Goal: Check status: Check status

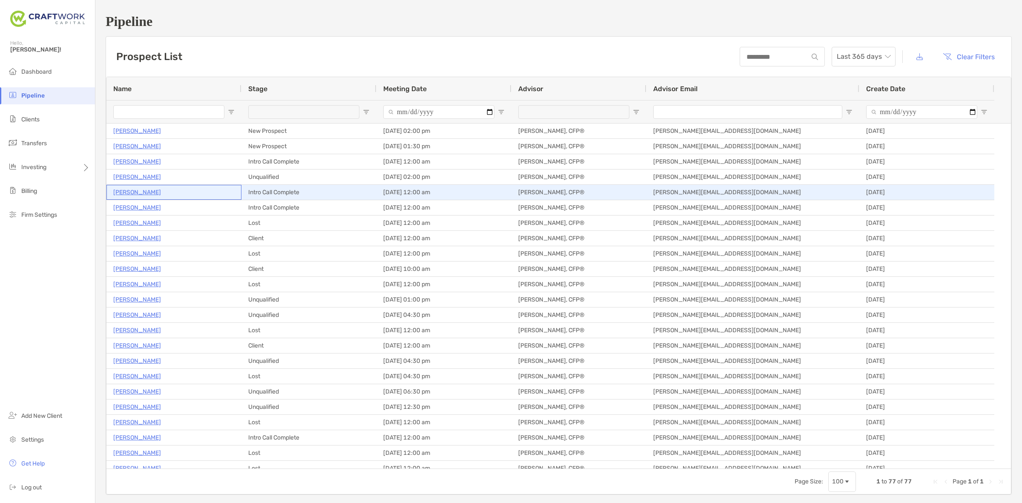
click at [134, 192] on p "[PERSON_NAME]" at bounding box center [137, 192] width 48 height 11
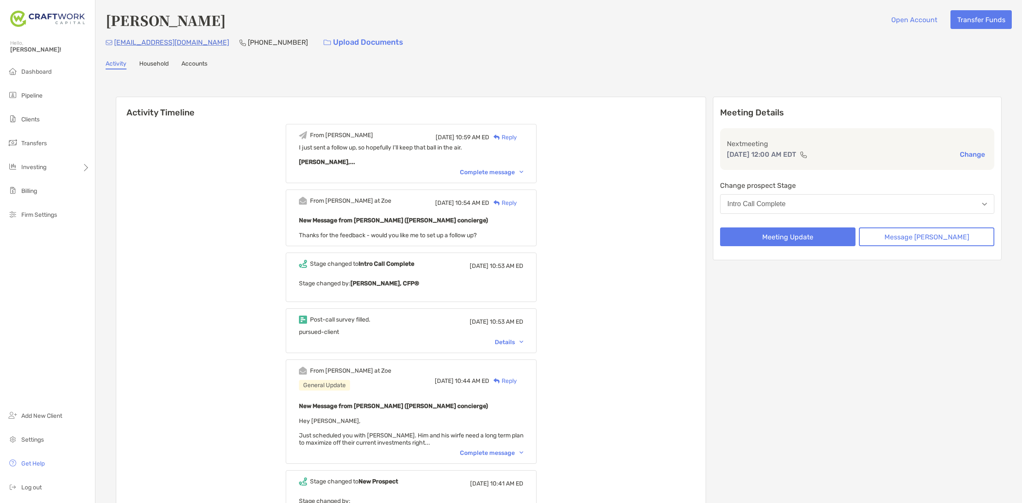
click at [482, 450] on div "Complete message" at bounding box center [491, 452] width 63 height 7
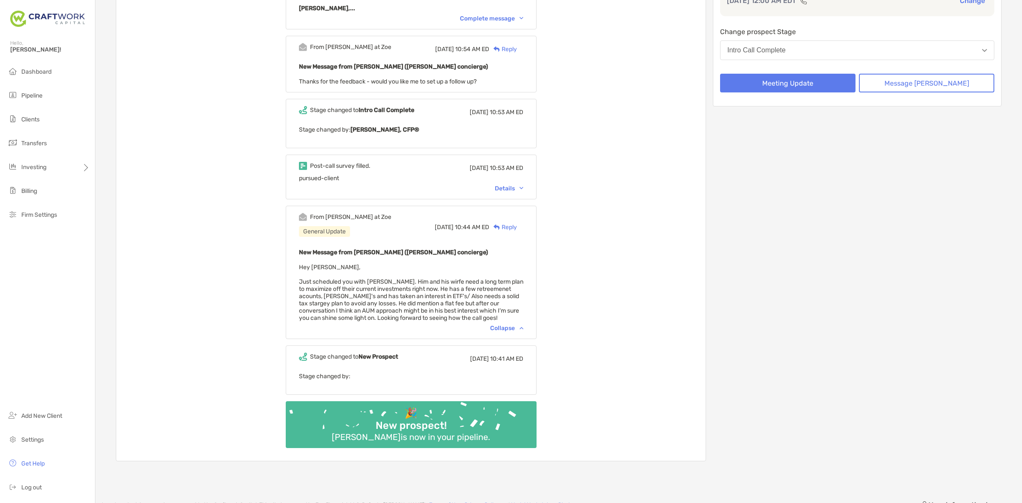
scroll to position [160, 0]
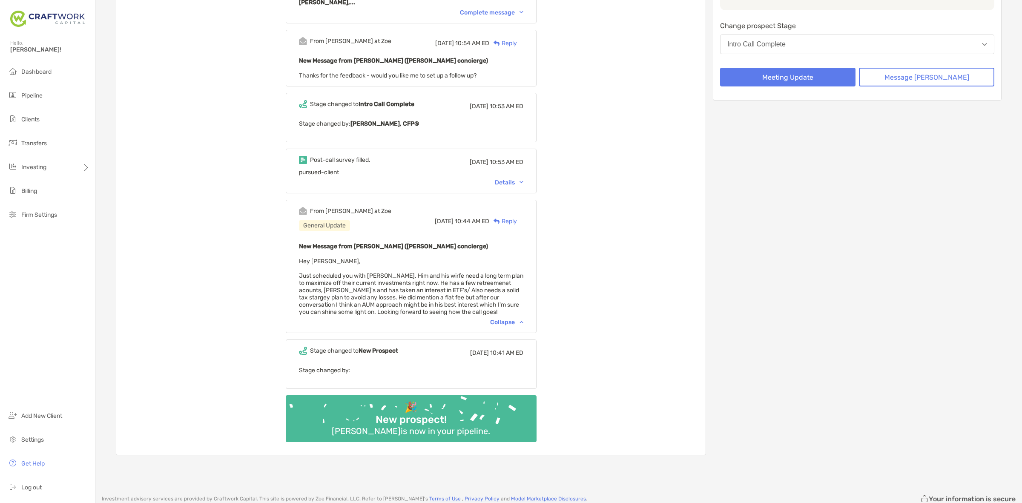
click at [514, 179] on div "Details" at bounding box center [509, 182] width 29 height 7
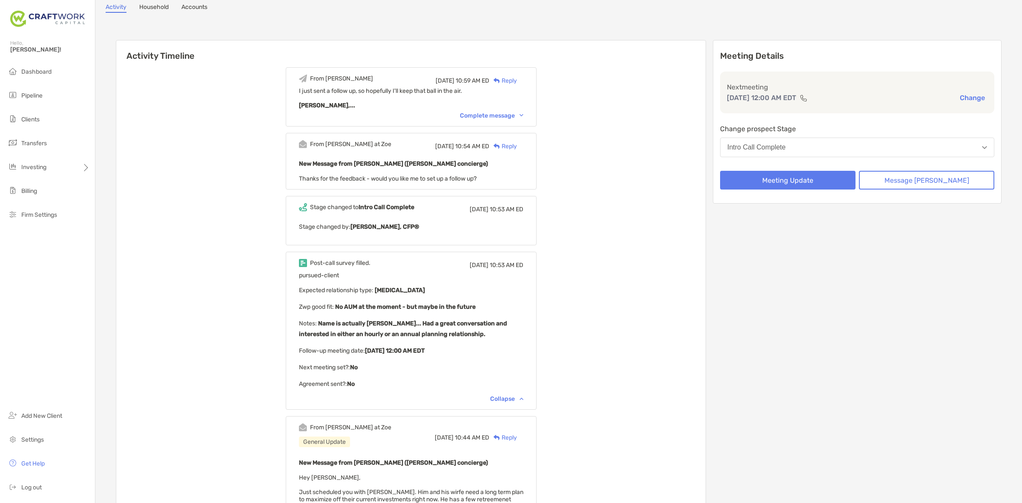
scroll to position [0, 0]
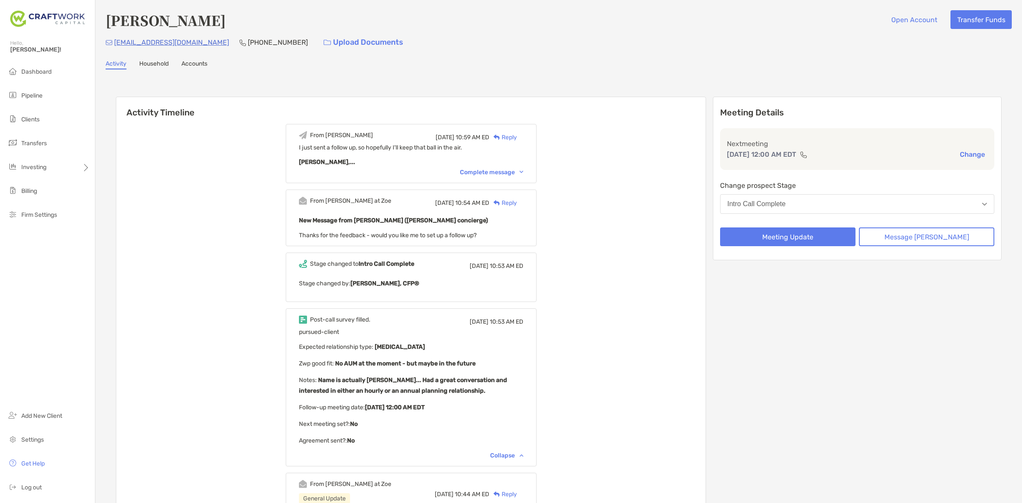
click at [839, 204] on button "Intro Call Complete" at bounding box center [857, 204] width 274 height 20
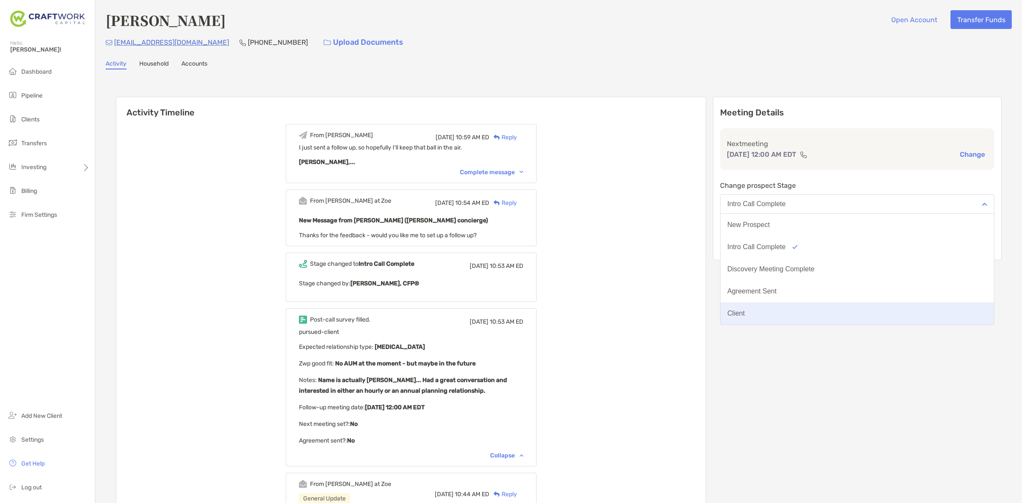
click at [826, 309] on button "Client" at bounding box center [856, 313] width 273 height 22
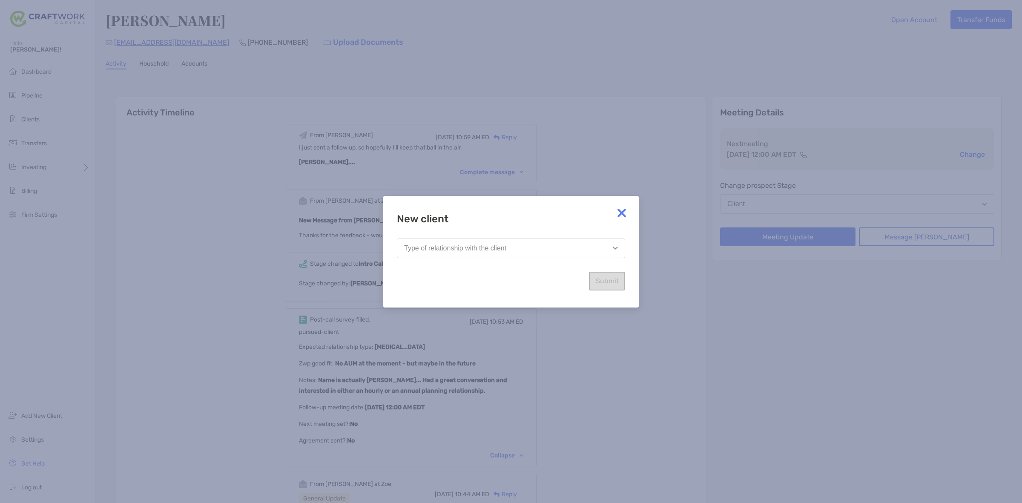
click at [465, 245] on div "Type of relationship with the client" at bounding box center [455, 248] width 102 height 8
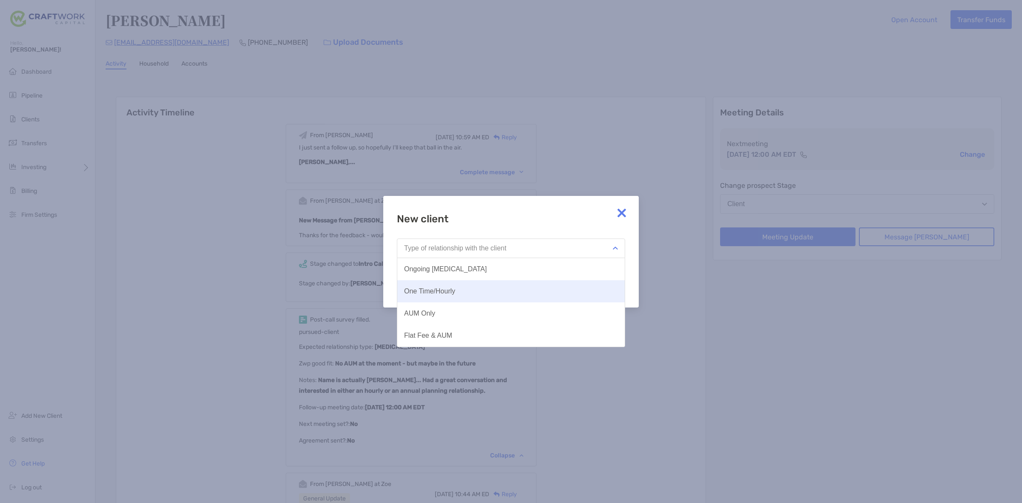
click at [467, 295] on button "One Time/Hourly" at bounding box center [510, 291] width 227 height 22
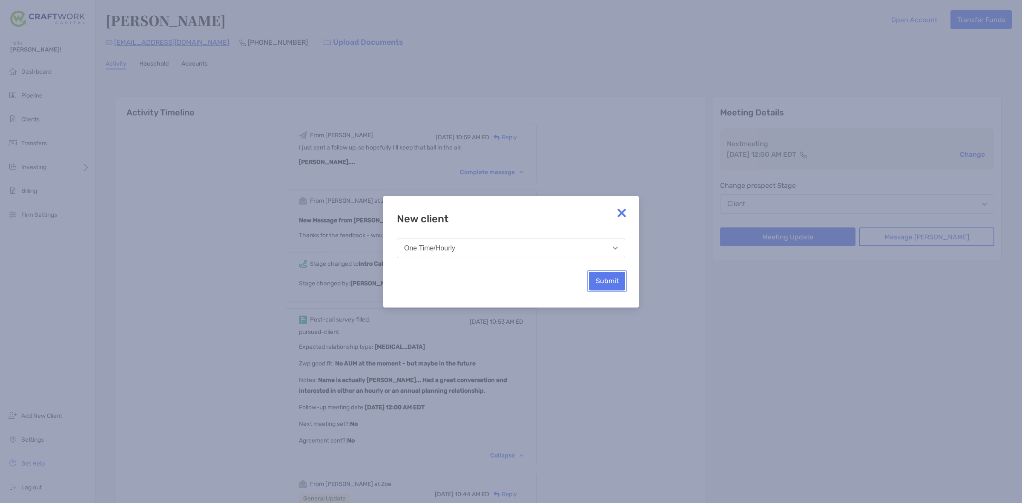
click at [601, 277] on button "Submit" at bounding box center [607, 281] width 36 height 19
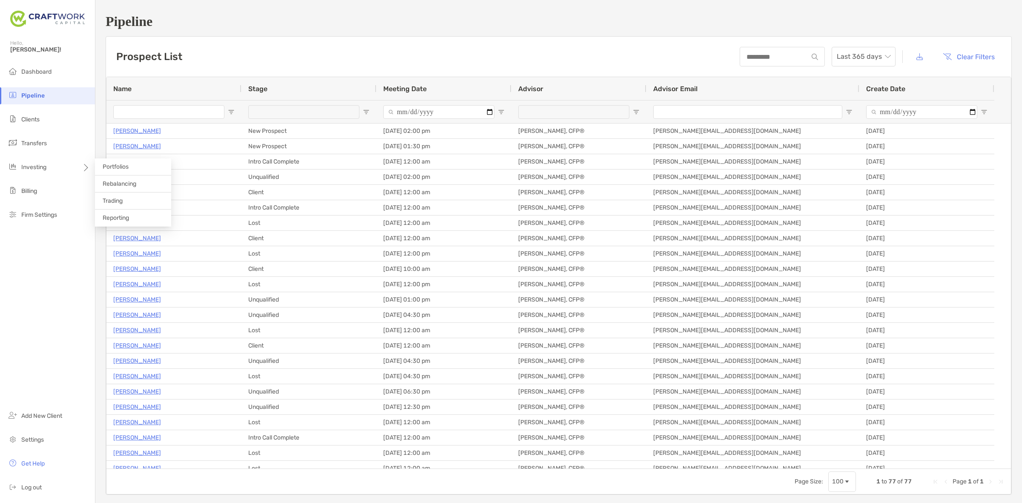
click at [104, 166] on span "Portfolios" at bounding box center [116, 166] width 26 height 7
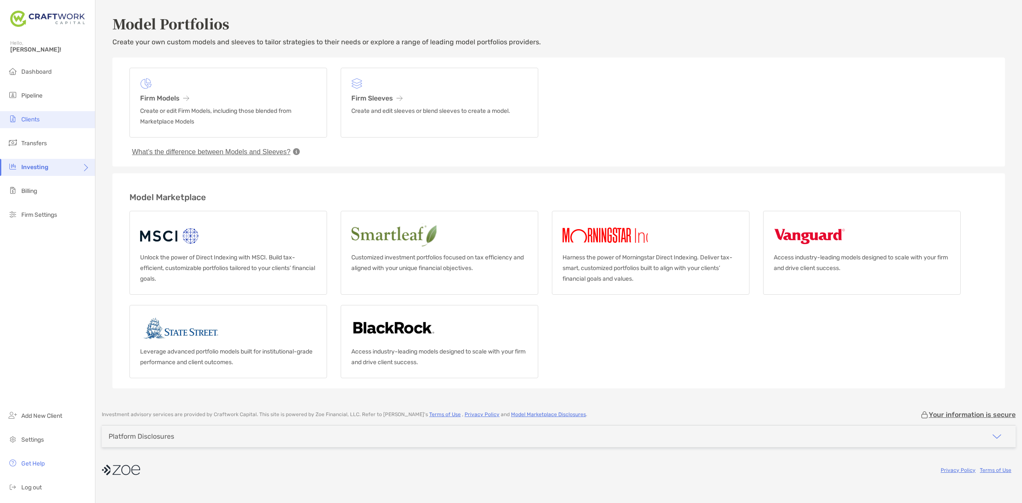
click at [49, 117] on li "Clients" at bounding box center [47, 119] width 95 height 17
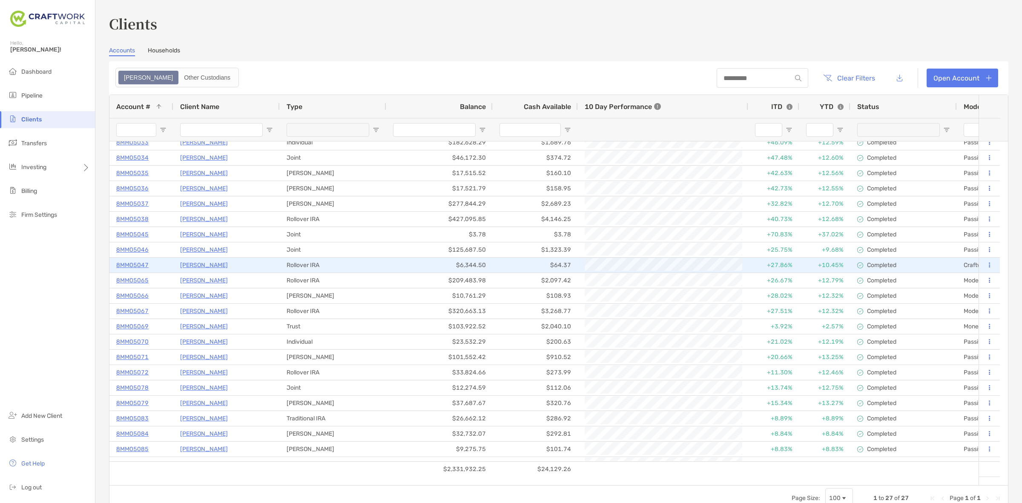
scroll to position [78, 0]
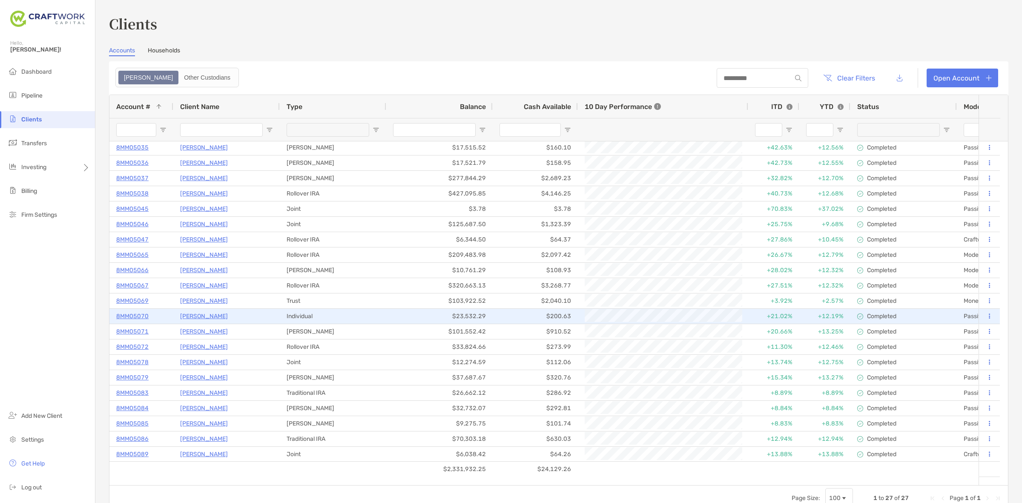
click at [192, 315] on p "[PERSON_NAME]" at bounding box center [204, 316] width 48 height 11
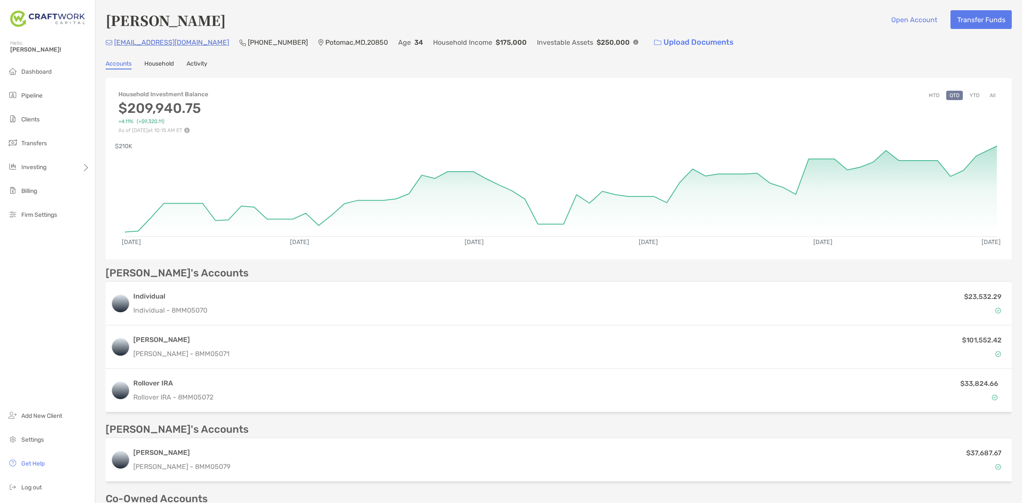
click at [968, 94] on button "YTD" at bounding box center [974, 95] width 17 height 9
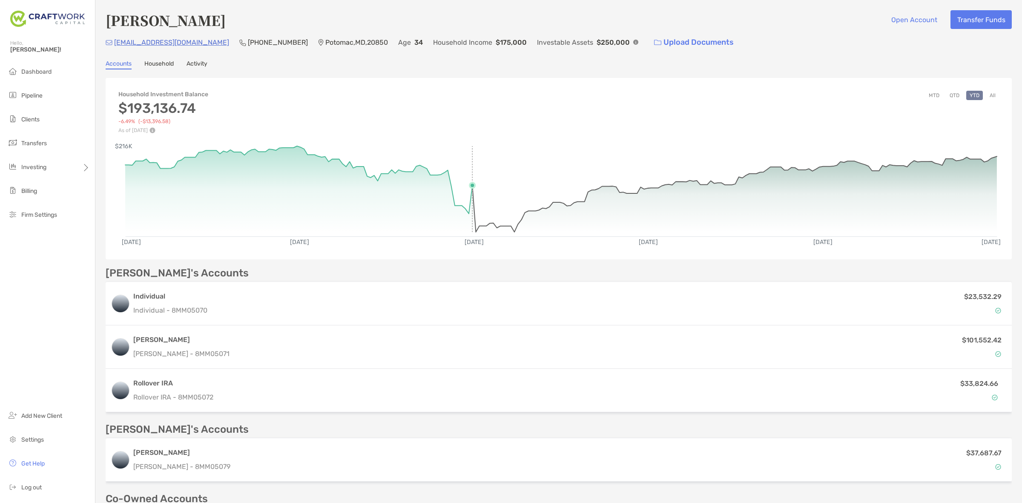
drag, startPoint x: 469, startPoint y: 186, endPoint x: 376, endPoint y: 75, distance: 144.7
click at [376, 75] on div "[PERSON_NAME] Open Account Transfer Funds [EMAIL_ADDRESS][DOMAIN_NAME] (772) 99…" at bounding box center [558, 286] width 926 height 573
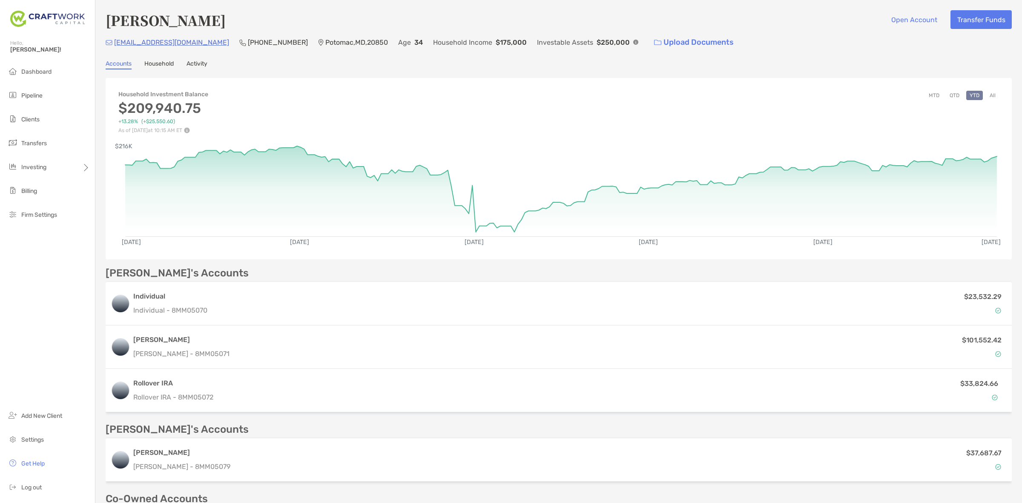
click at [986, 94] on button "All" at bounding box center [992, 95] width 13 height 9
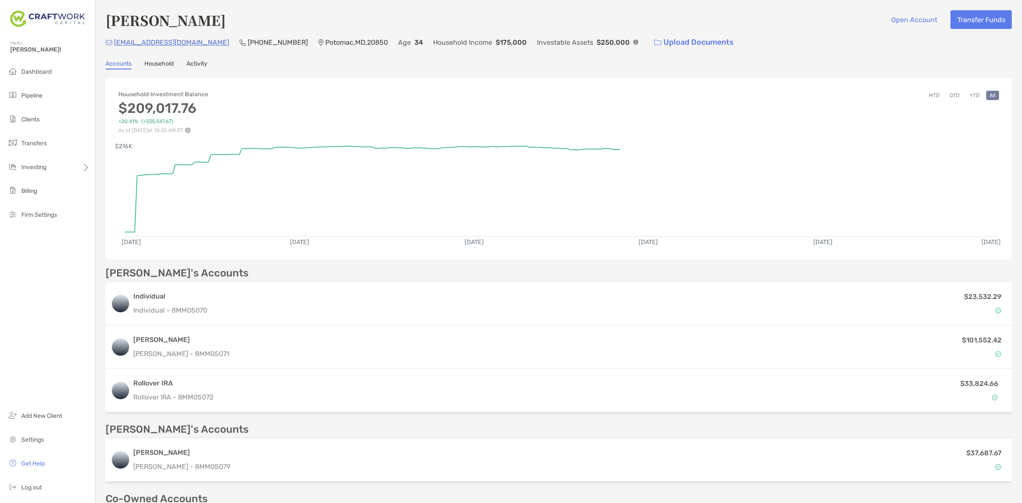
click at [967, 92] on button "YTD" at bounding box center [974, 95] width 17 height 9
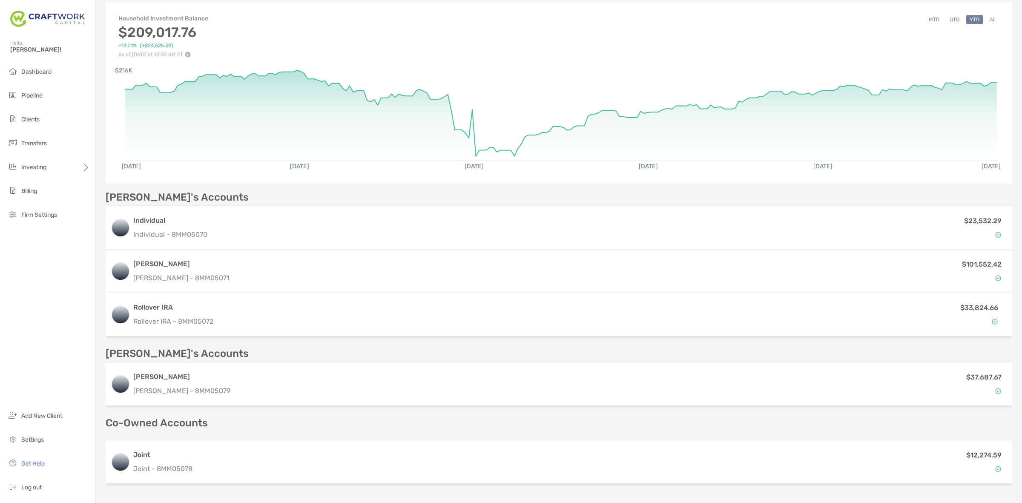
scroll to position [157, 0]
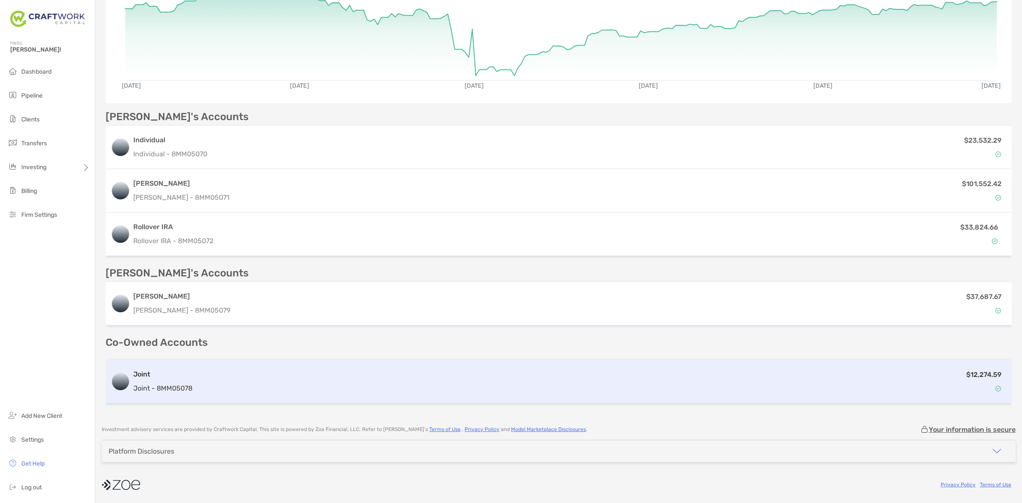
click at [209, 369] on div "$12,274.59" at bounding box center [601, 381] width 810 height 25
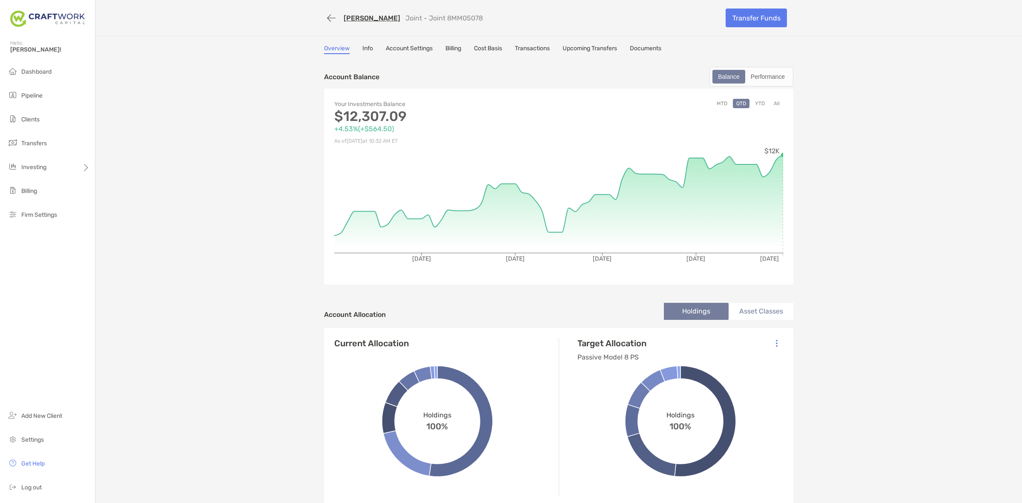
click at [754, 100] on button "YTD" at bounding box center [759, 103] width 17 height 9
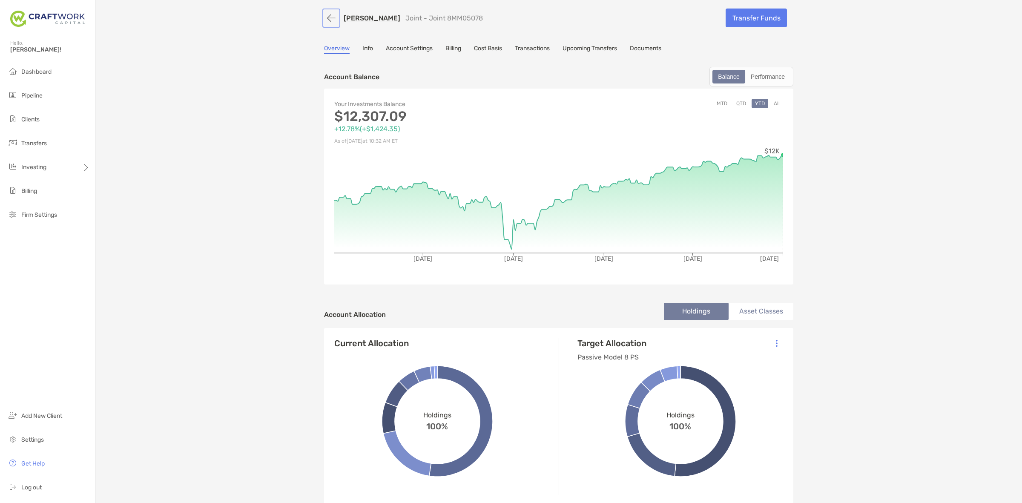
click at [324, 15] on button "button" at bounding box center [331, 18] width 14 height 16
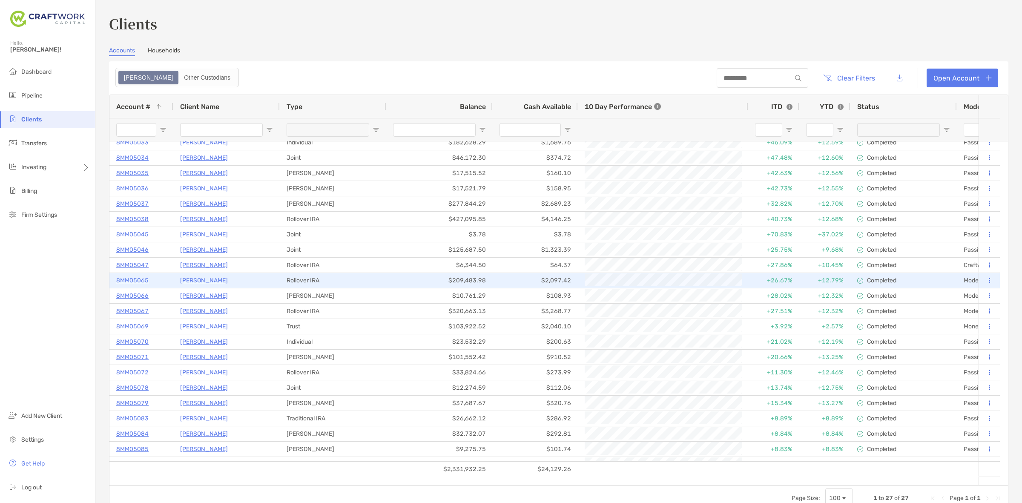
scroll to position [78, 0]
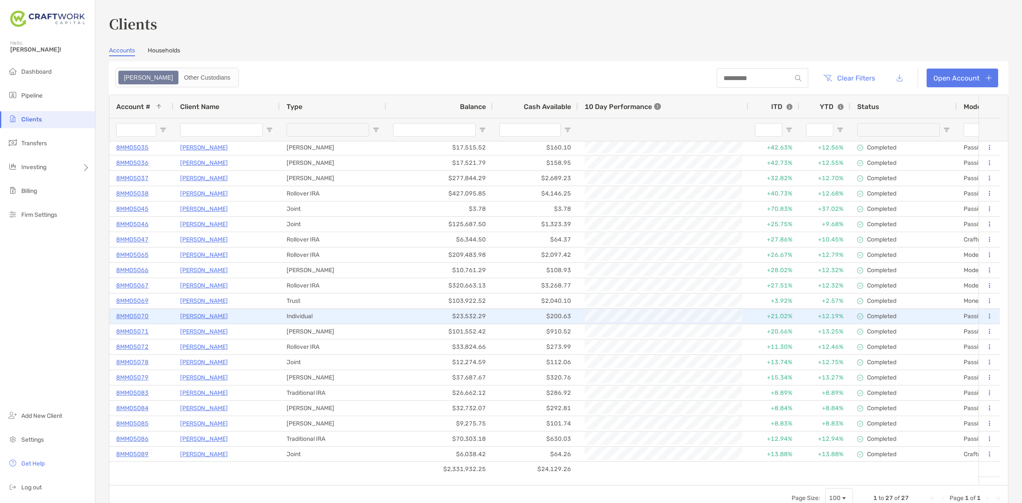
click at [205, 311] on p "[PERSON_NAME]" at bounding box center [204, 316] width 48 height 11
